Goal: Contribute content

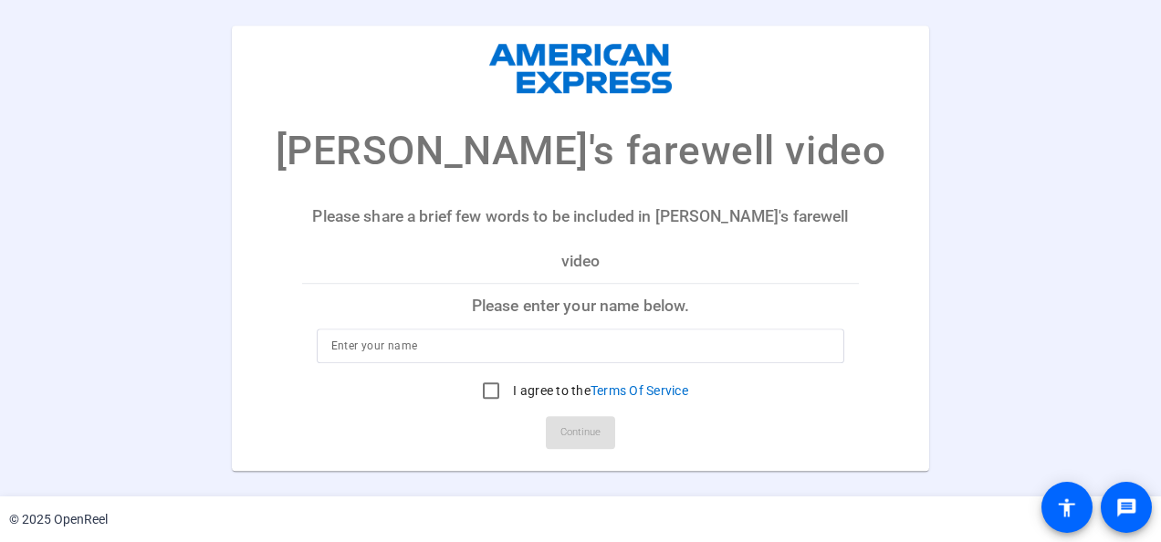
click at [76, 241] on div "[PERSON_NAME]'s farewell video Please share a brief few words to be included in…" at bounding box center [580, 248] width 1161 height 445
click at [466, 335] on input at bounding box center [580, 346] width 499 height 22
type input "[PERSON_NAME]"
click at [483, 377] on input "I agree to the Terms Of Service" at bounding box center [491, 390] width 36 height 36
checkbox input "true"
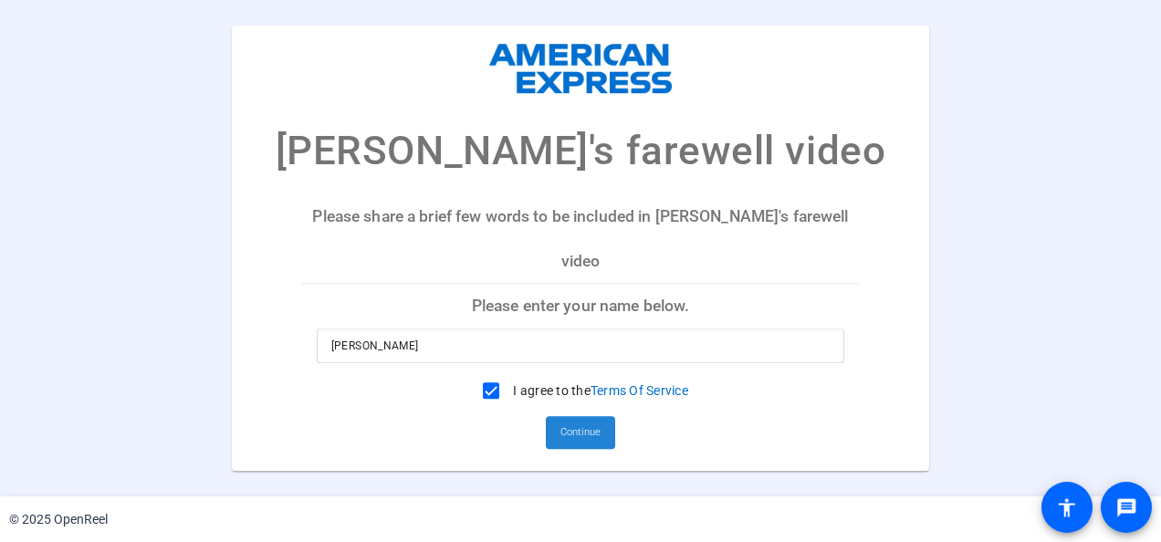
click at [597, 419] on span "Continue" at bounding box center [580, 432] width 40 height 27
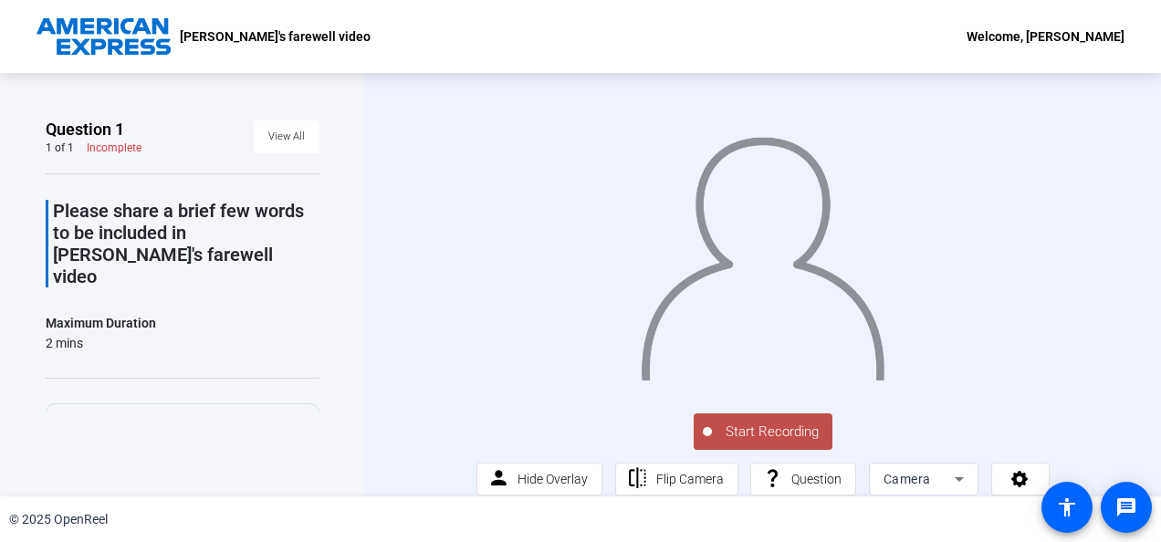
click at [719, 431] on span "Start Recording" at bounding box center [772, 432] width 120 height 21
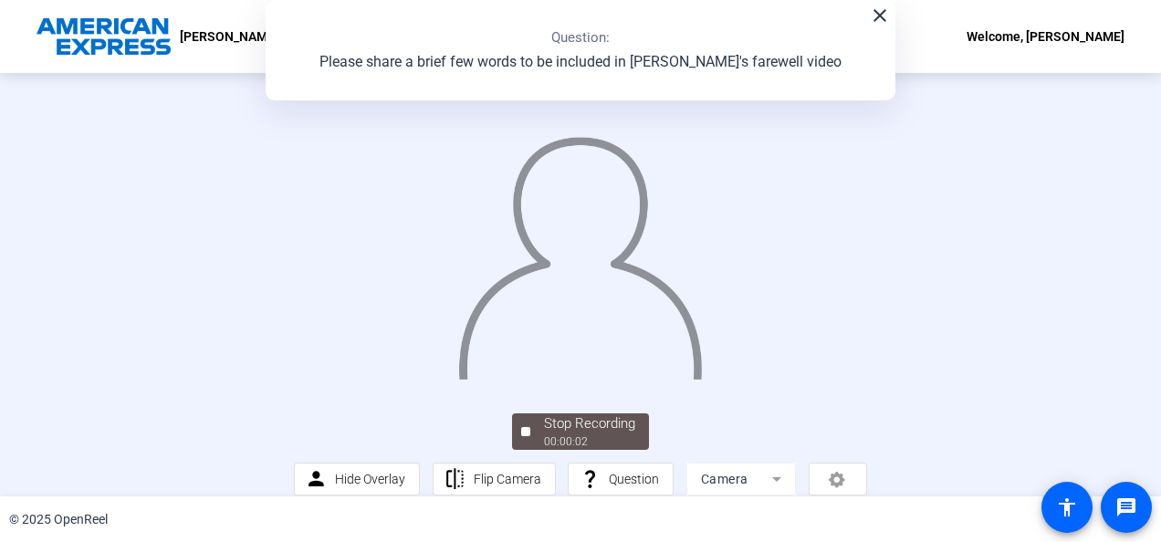
click at [858, 274] on div at bounding box center [580, 235] width 572 height 322
click at [874, 20] on mat-icon "close" at bounding box center [880, 16] width 22 height 22
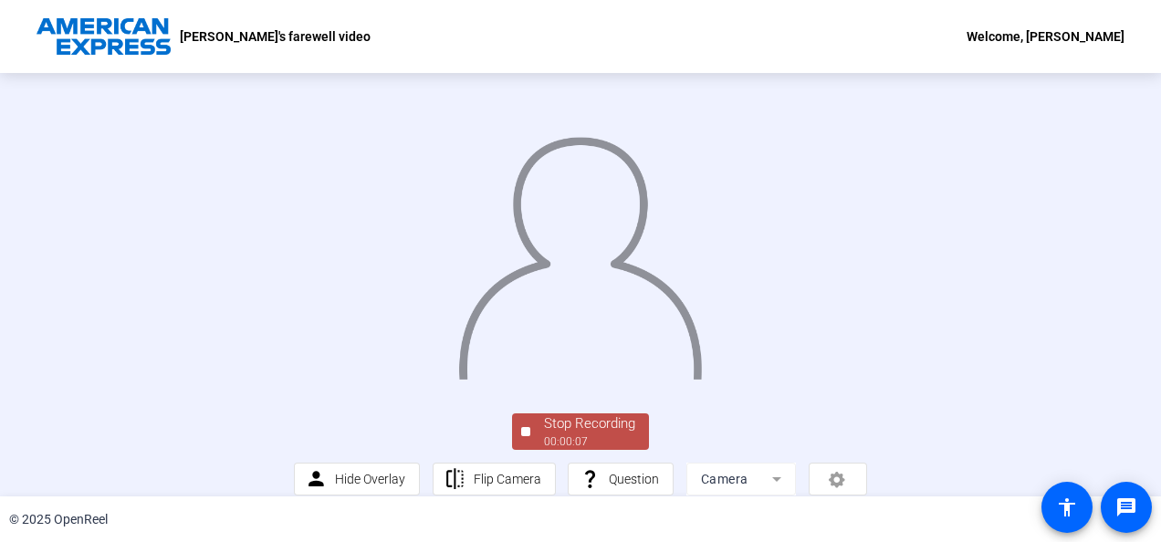
click at [562, 431] on div "Stop Recording" at bounding box center [589, 423] width 91 height 21
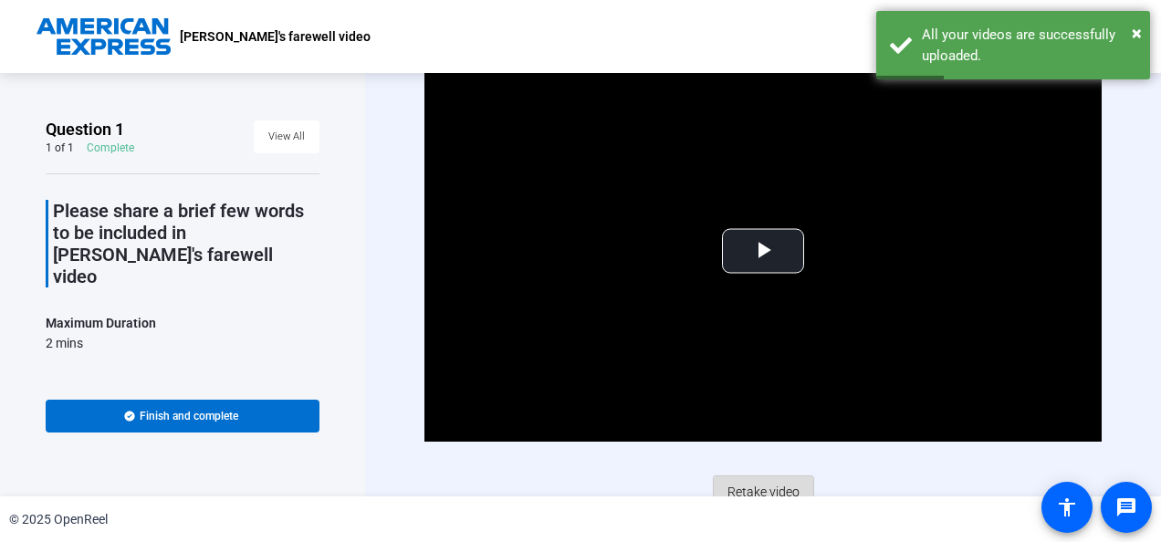
click at [755, 487] on span "Retake video" at bounding box center [763, 491] width 72 height 35
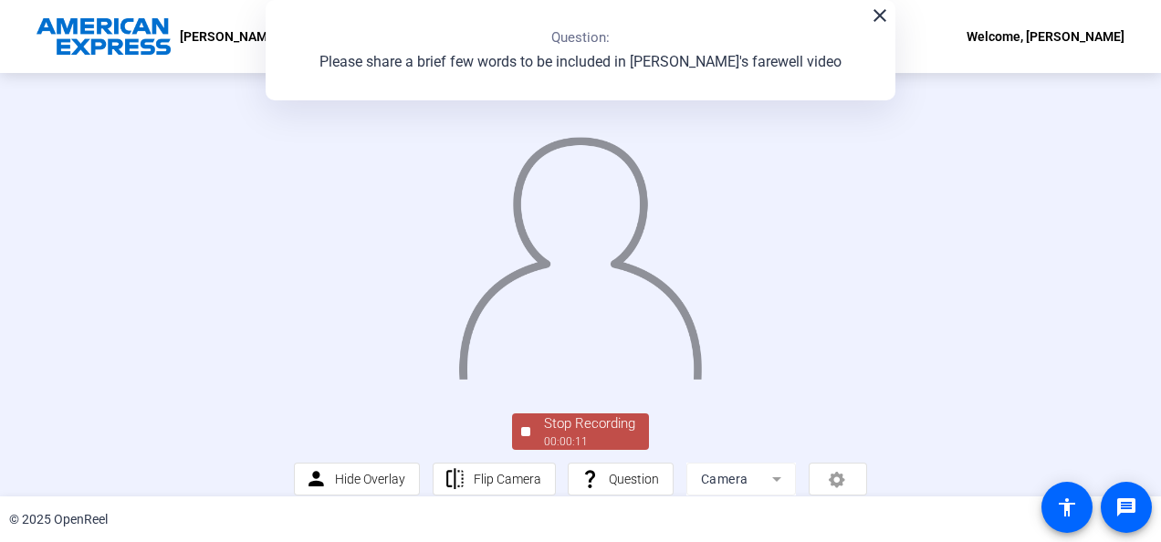
click at [877, 5] on mat-icon "close" at bounding box center [880, 16] width 22 height 22
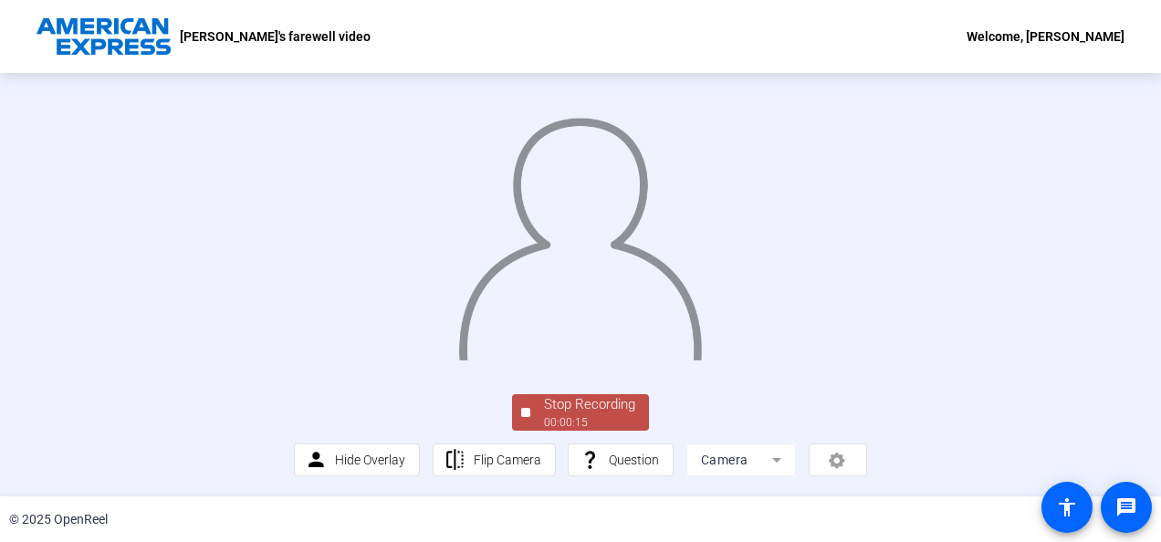
scroll to position [64, 0]
click at [567, 415] on div "Stop Recording" at bounding box center [589, 404] width 91 height 21
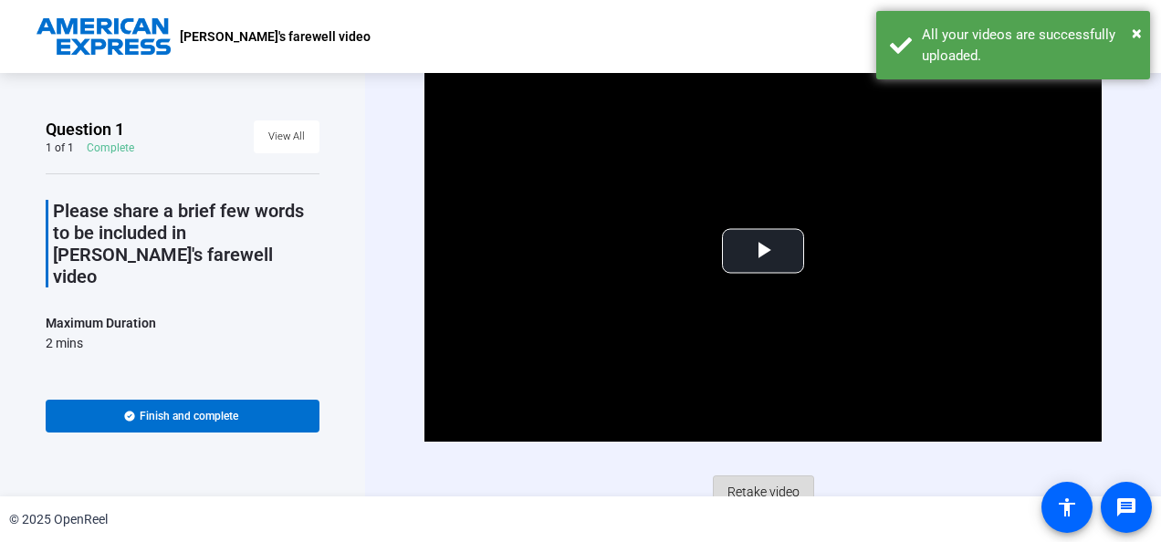
click at [754, 486] on span "Retake video" at bounding box center [763, 491] width 72 height 35
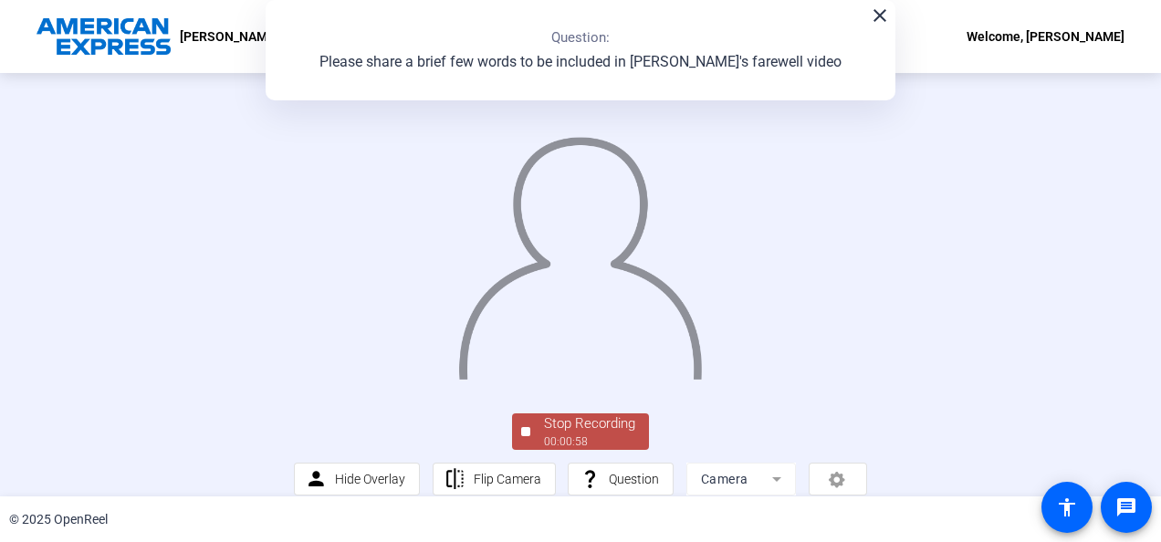
scroll to position [133, 0]
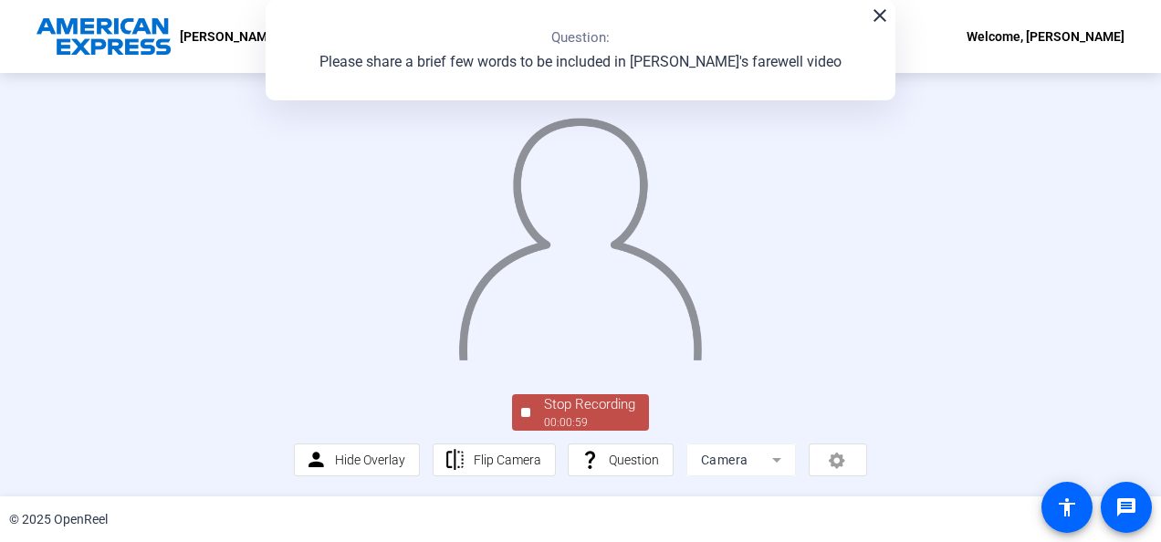
click at [559, 407] on div "Stop Recording" at bounding box center [589, 404] width 91 height 21
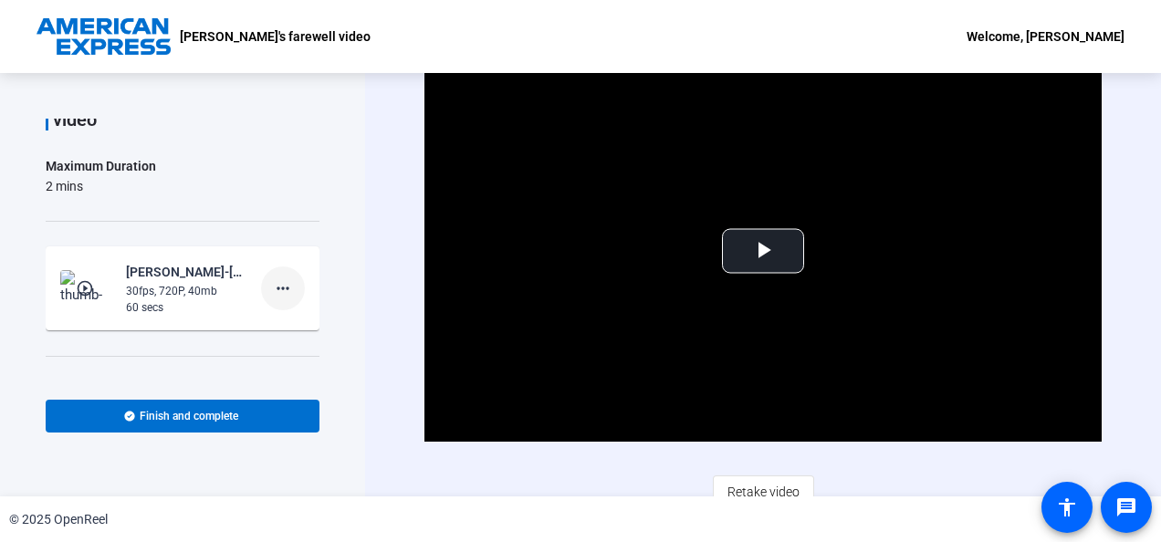
scroll to position [158, 0]
click at [763, 251] on span "Video Player" at bounding box center [763, 251] width 0 height 0
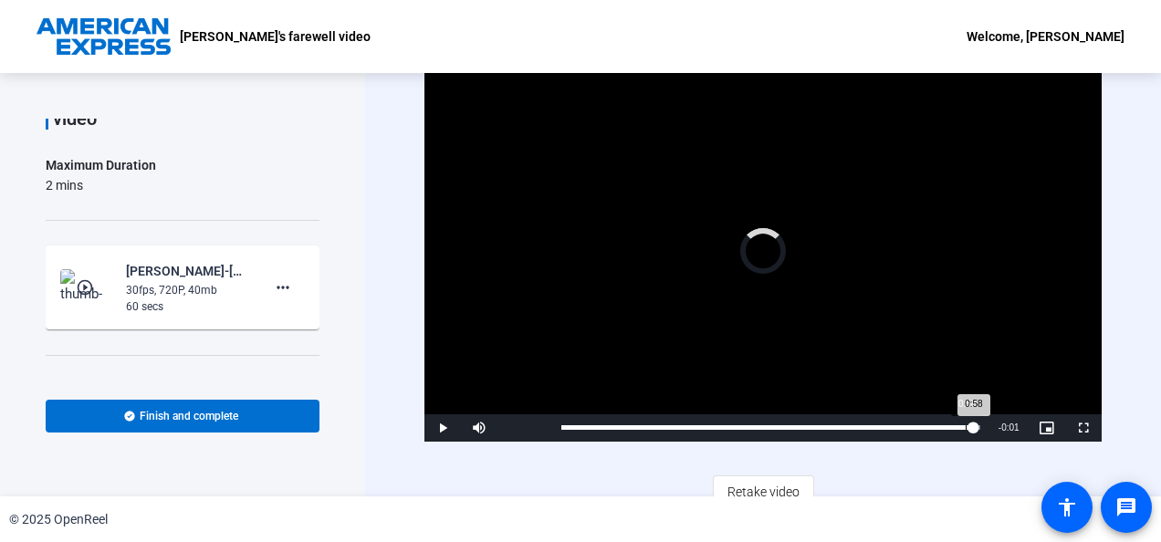
click at [965, 425] on div "Loaded : 100.00% 0:58 0:58" at bounding box center [770, 427] width 418 height 5
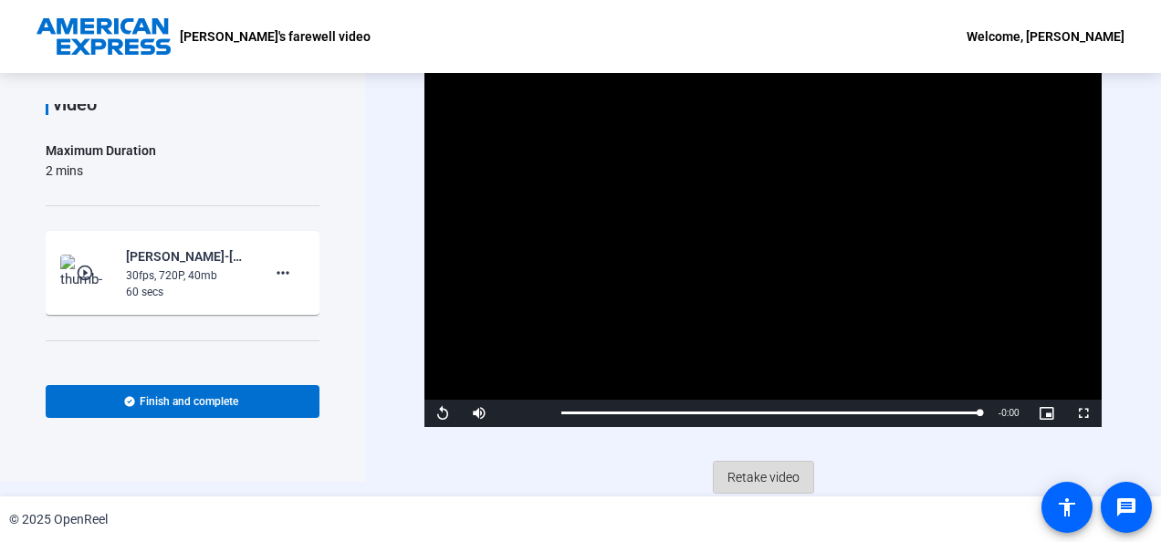
click at [769, 465] on span "Retake video" at bounding box center [763, 477] width 72 height 35
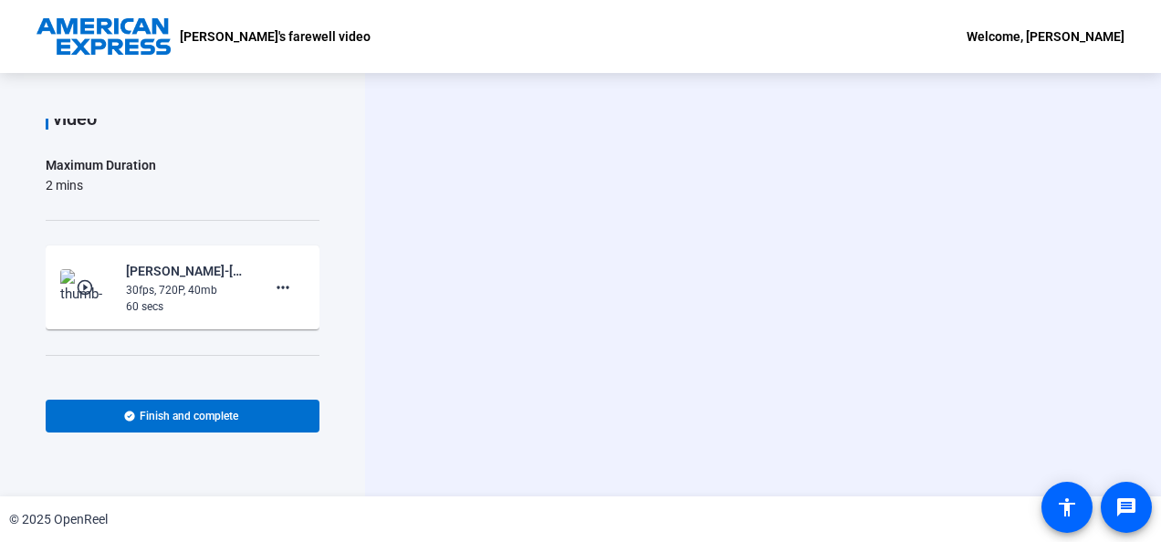
scroll to position [130, 0]
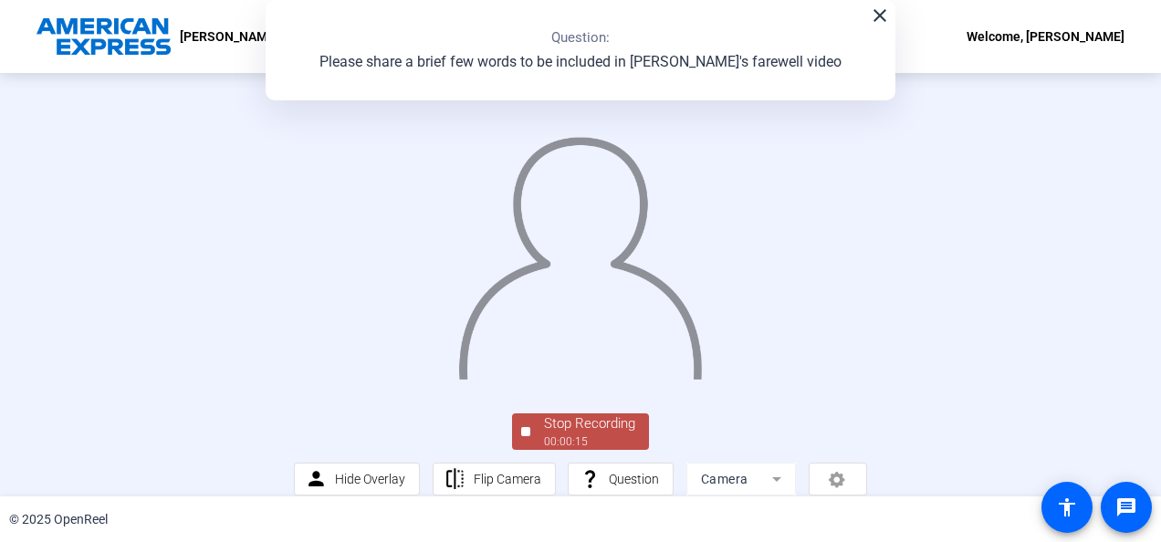
click at [641, 276] on img at bounding box center [579, 250] width 247 height 257
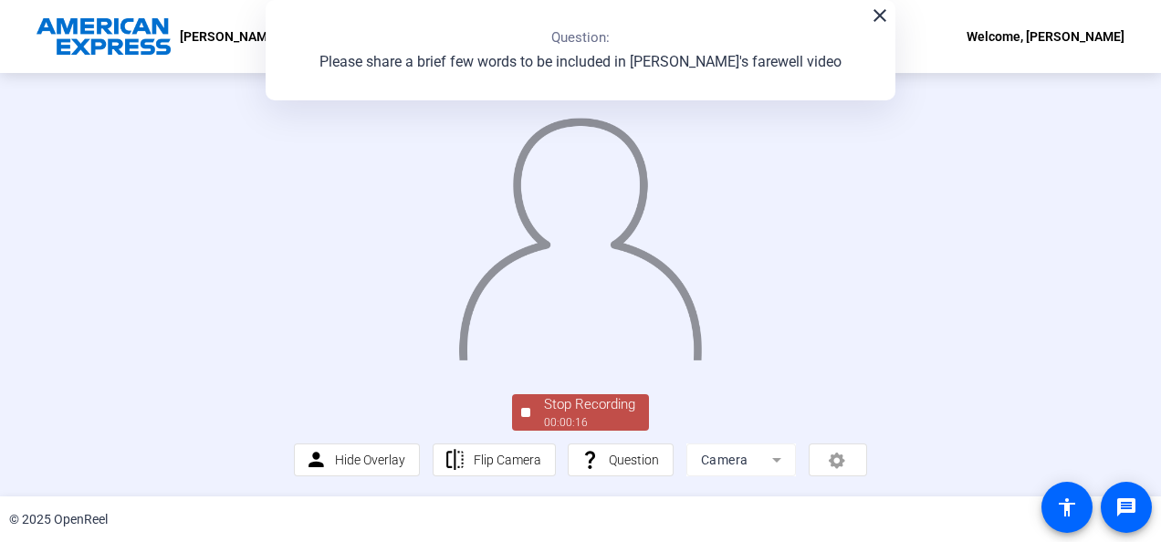
scroll to position [129, 0]
click at [587, 420] on div "00:00:17" at bounding box center [589, 422] width 91 height 16
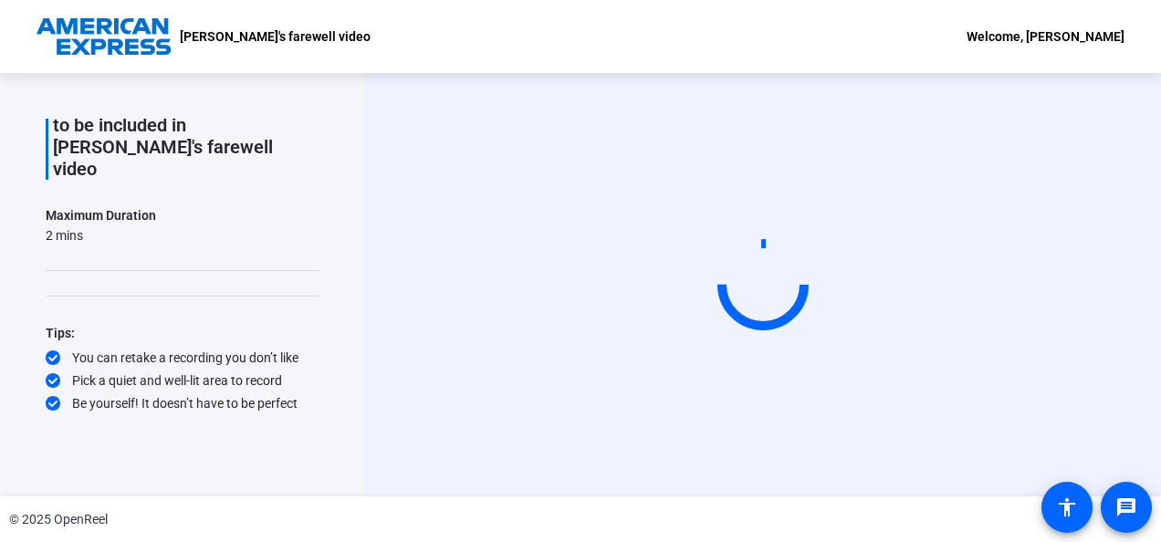
scroll to position [0, 0]
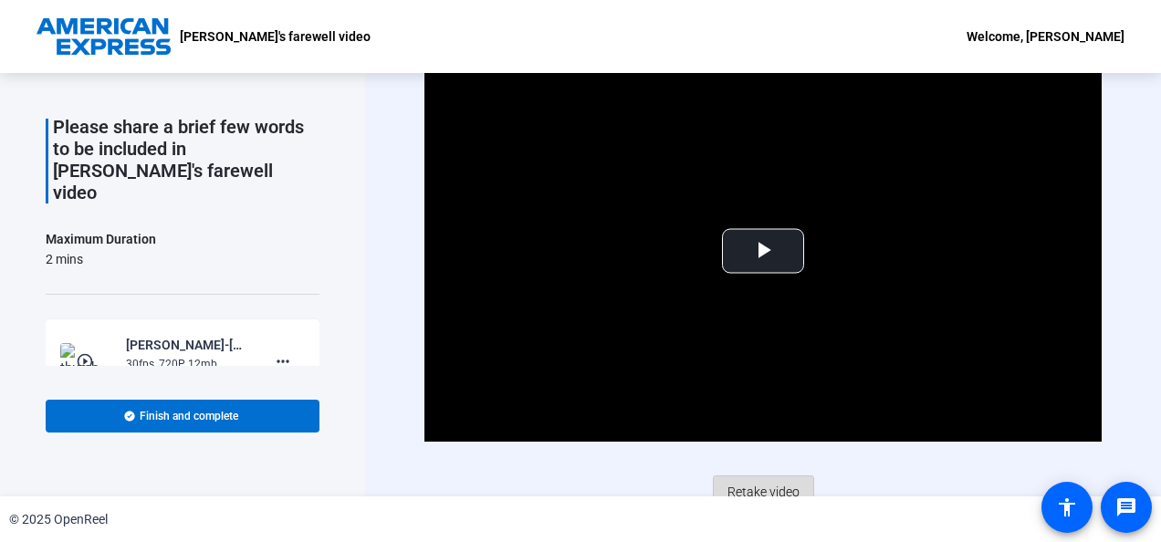
click at [755, 480] on span "Retake video" at bounding box center [763, 491] width 72 height 35
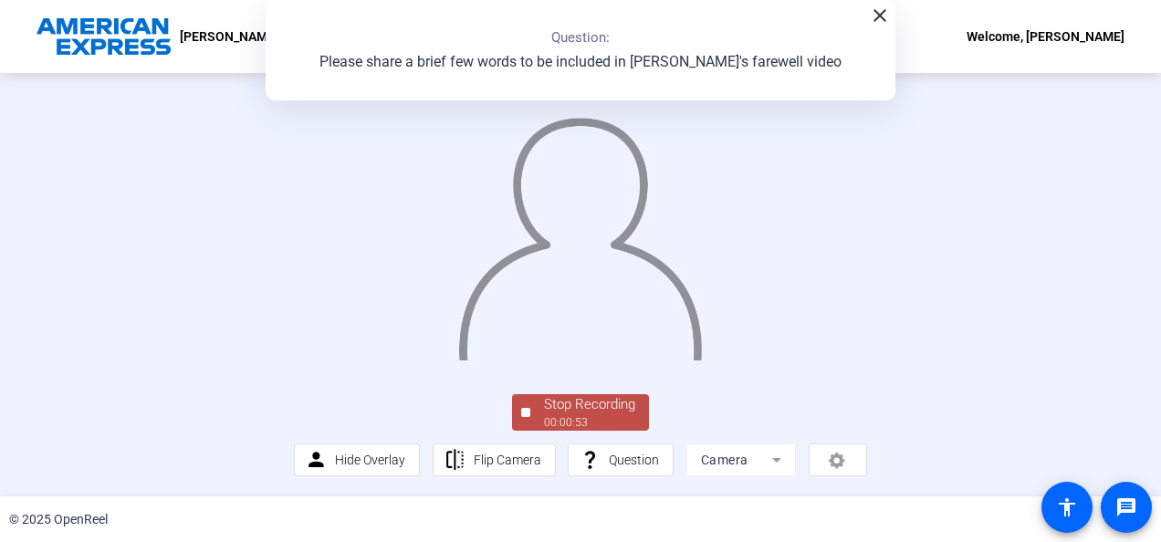
scroll to position [131, 0]
click at [544, 409] on div "Stop Recording" at bounding box center [589, 404] width 91 height 21
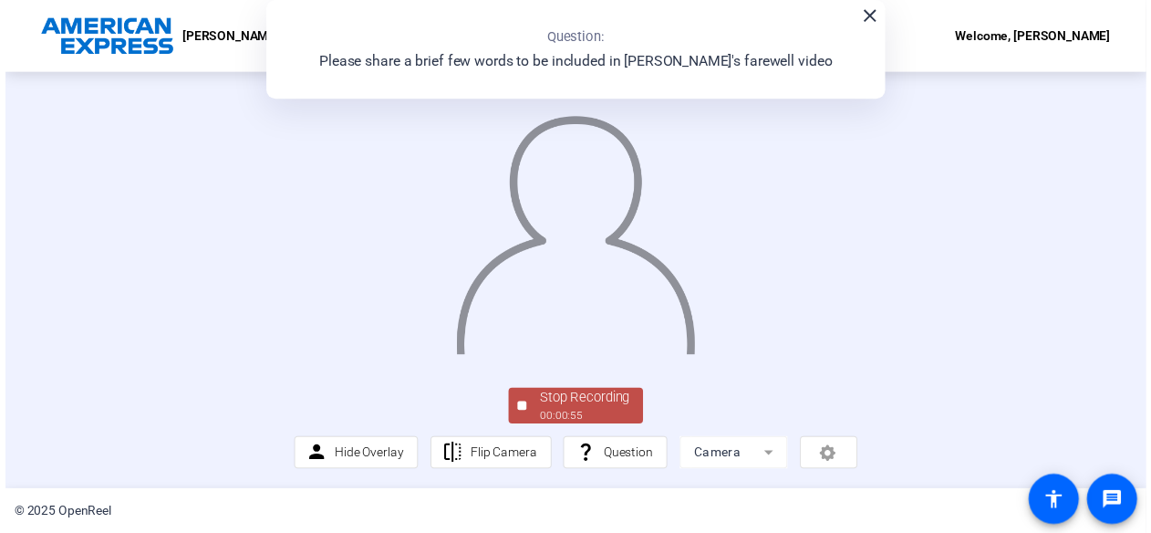
scroll to position [0, 0]
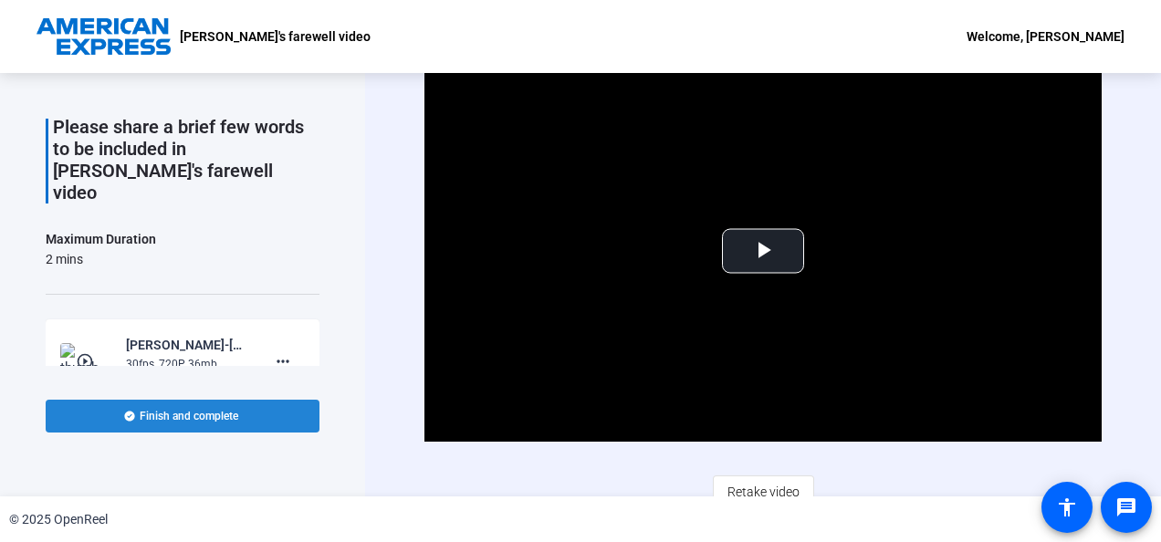
click at [176, 414] on span "Finish and complete" at bounding box center [189, 416] width 99 height 15
